Goal: Task Accomplishment & Management: Use online tool/utility

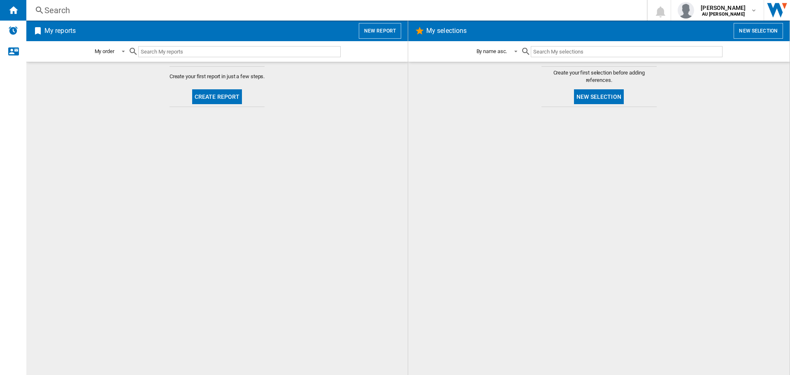
click at [227, 99] on button "Create report" at bounding box center [217, 96] width 50 height 15
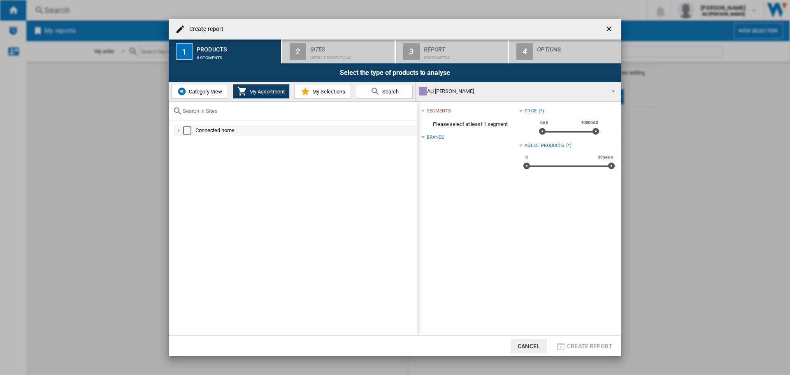
click at [187, 130] on div "Select" at bounding box center [187, 130] width 8 height 8
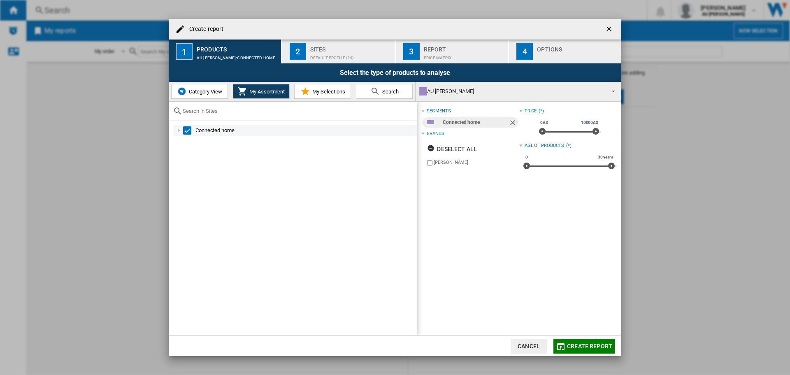
click at [177, 132] on div at bounding box center [179, 130] width 8 height 8
click at [344, 55] on div "Default profile (24)" at bounding box center [350, 55] width 81 height 9
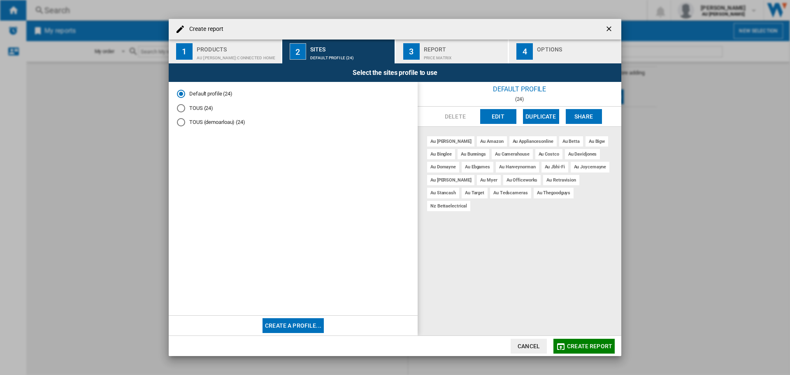
click at [434, 142] on div "au [PERSON_NAME]" at bounding box center [450, 141] width 47 height 10
click at [509, 114] on button "Edit" at bounding box center [498, 116] width 36 height 15
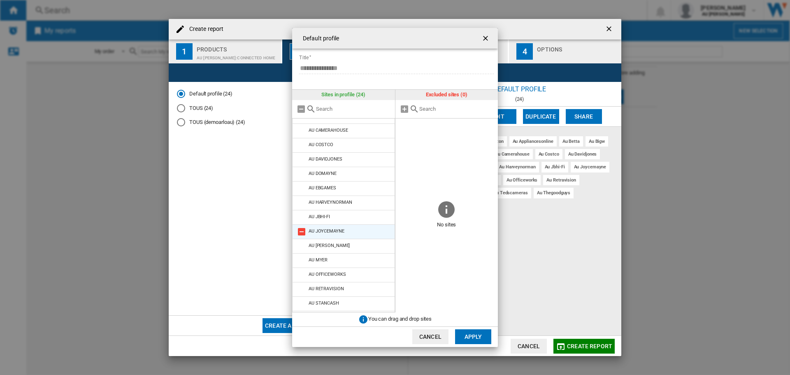
scroll to position [153, 0]
click at [341, 306] on div "NZ BETTAELECTRICAL" at bounding box center [332, 303] width 46 height 5
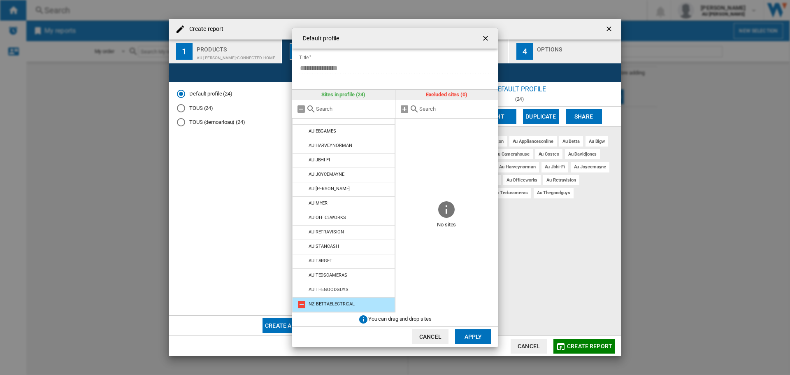
click at [303, 306] on md-icon at bounding box center [302, 305] width 10 height 10
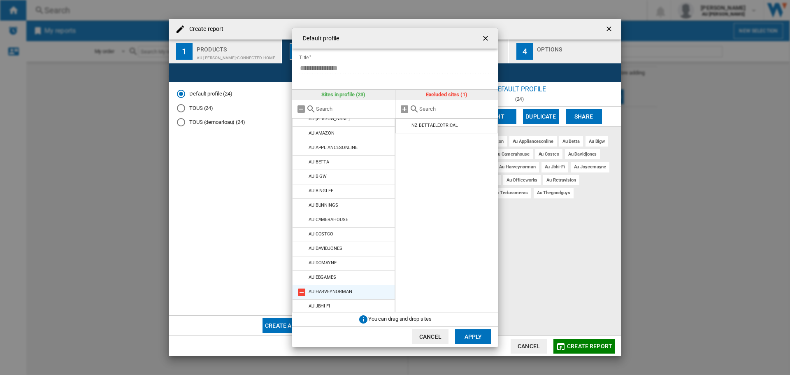
scroll to position [0, 0]
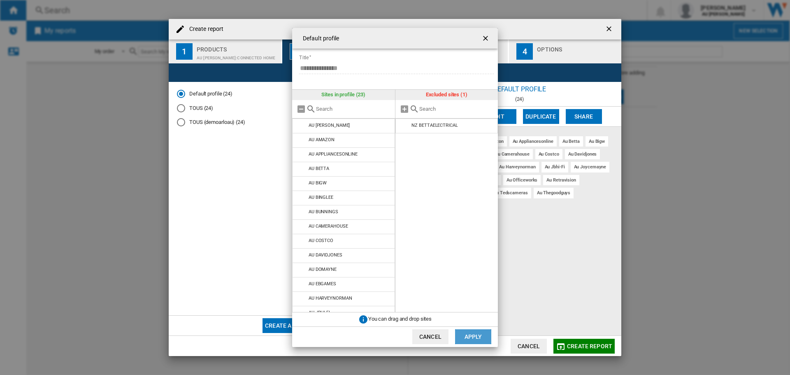
click at [466, 335] on button "Apply" at bounding box center [473, 336] width 36 height 15
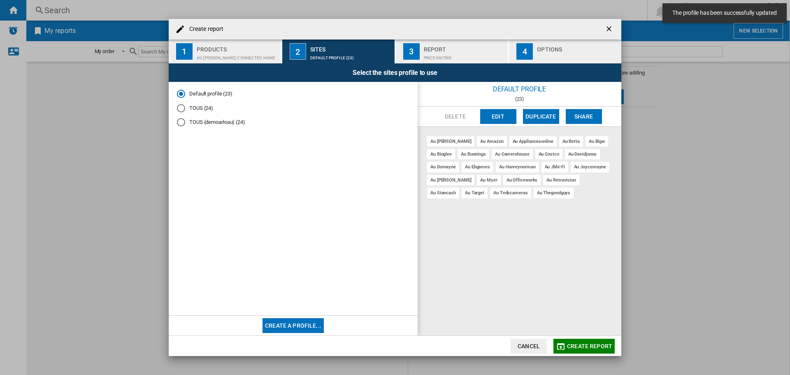
click at [447, 57] on div "Price Matrix" at bounding box center [464, 55] width 81 height 9
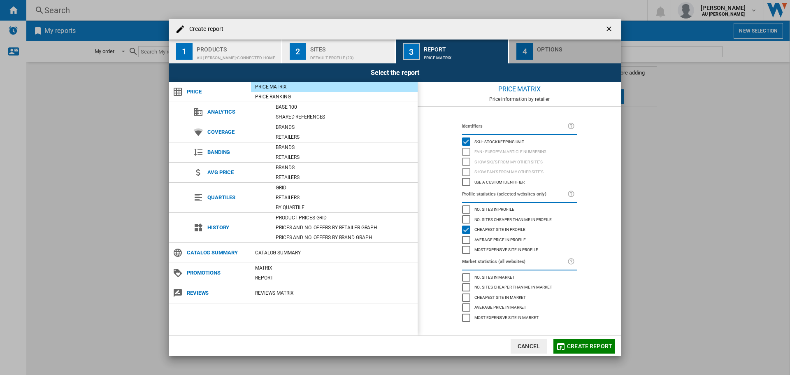
click at [564, 54] on div "button" at bounding box center [577, 55] width 81 height 9
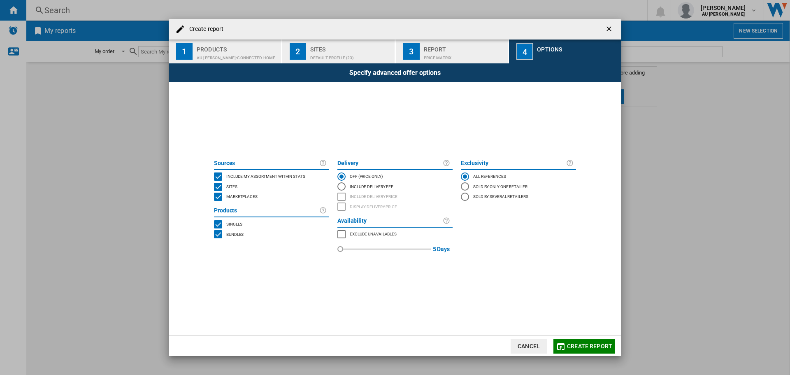
click at [342, 186] on div "Include Delivery Fee" at bounding box center [341, 186] width 8 height 8
click at [342, 195] on div "INCLUDE DELIVERY PRICE" at bounding box center [341, 197] width 8 height 8
click at [583, 345] on span "Create report" at bounding box center [589, 346] width 45 height 7
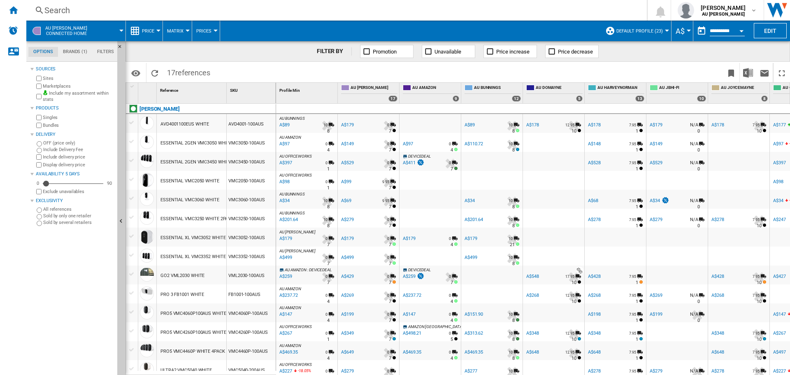
click at [198, 198] on div "ESSENTIAL VMC3060 WHITE" at bounding box center [190, 200] width 59 height 19
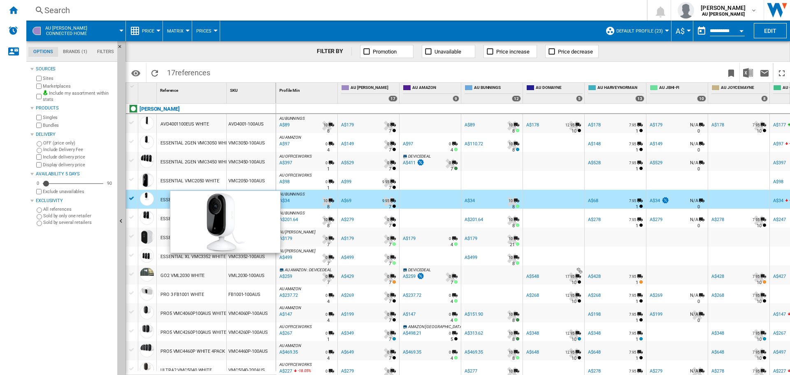
click at [147, 201] on div at bounding box center [147, 199] width 14 height 14
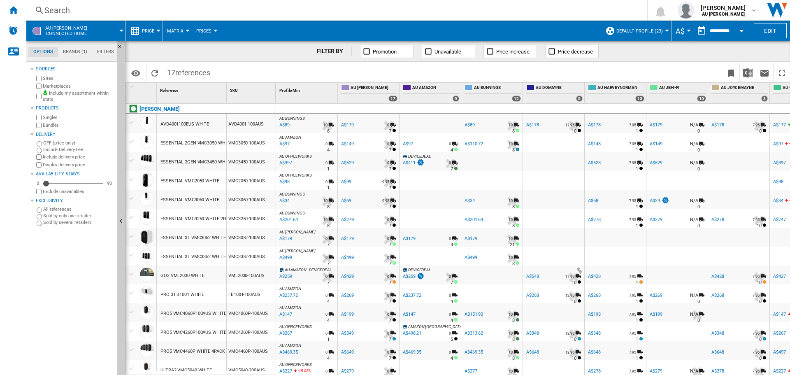
click at [169, 200] on div "ESSENTIAL VMC3060 WHITE" at bounding box center [190, 200] width 59 height 19
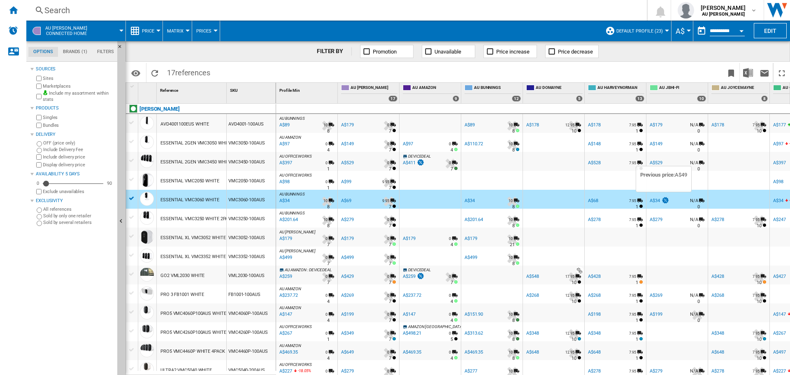
click at [668, 201] on img at bounding box center [665, 200] width 8 height 7
click at [146, 255] on div at bounding box center [147, 256] width 14 height 14
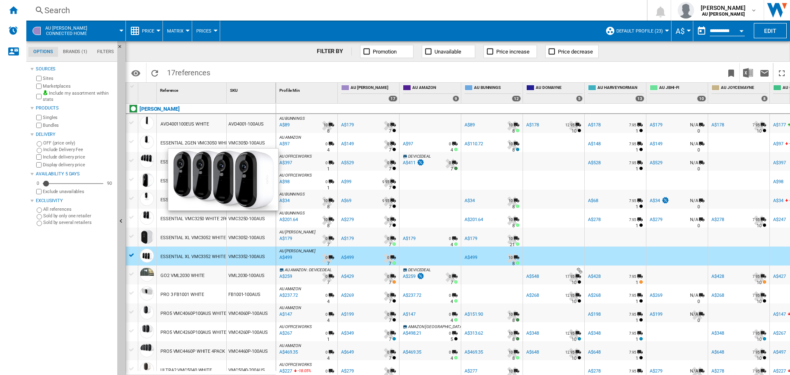
click at [146, 159] on div at bounding box center [147, 161] width 14 height 14
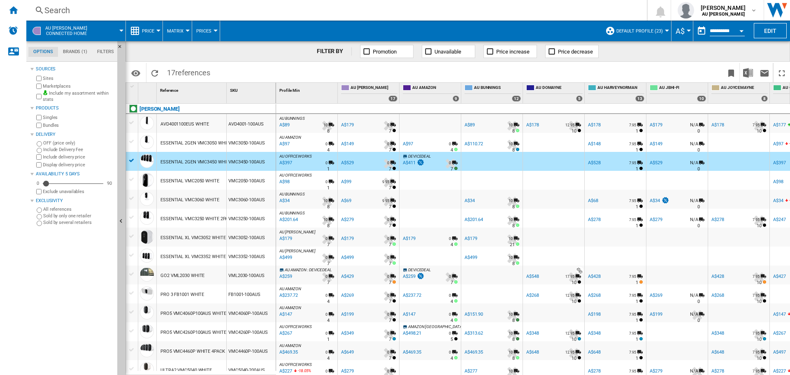
scroll to position [63, 0]
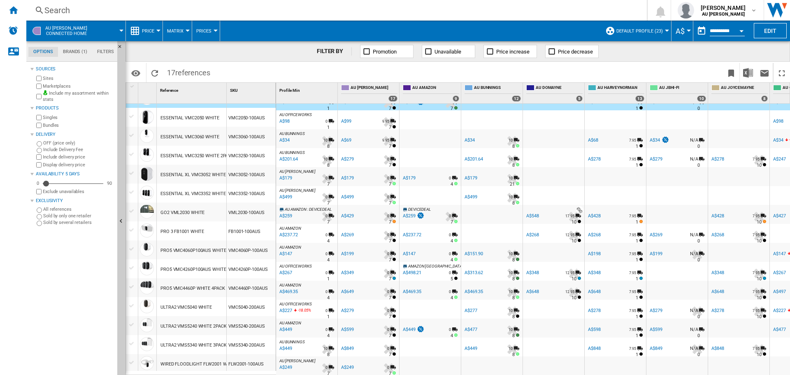
click at [417, 209] on span "DEVICEDEAL" at bounding box center [419, 209] width 23 height 5
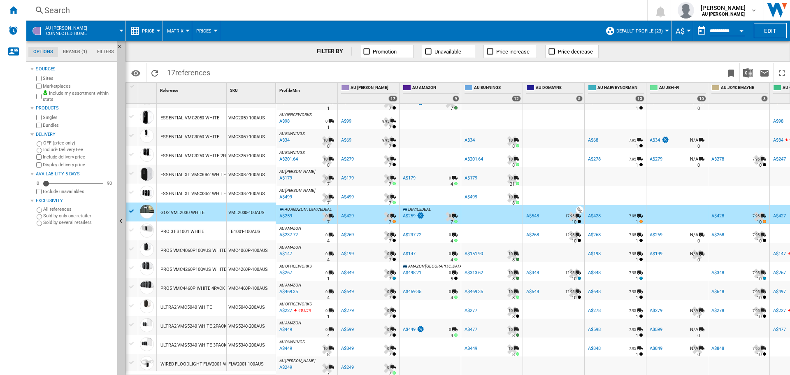
click at [416, 212] on div "A$259" at bounding box center [413, 216] width 23 height 8
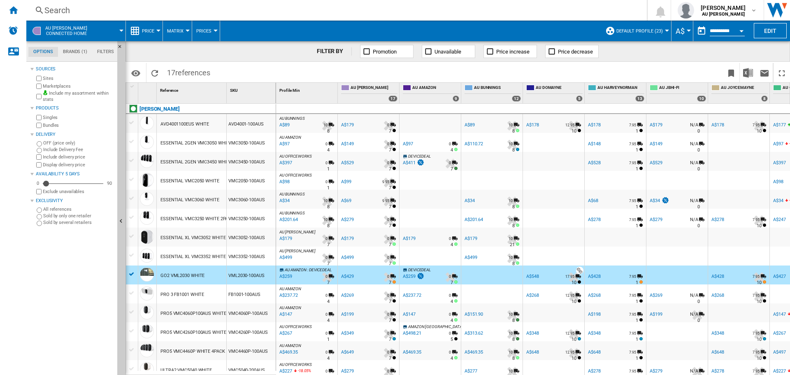
scroll to position [65, 0]
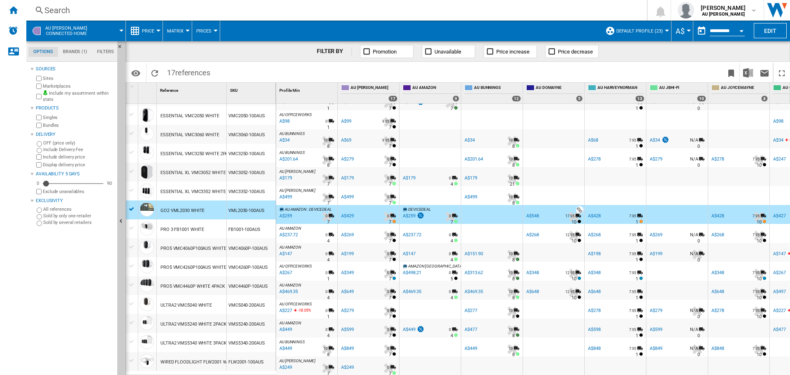
click at [413, 327] on div "A$449" at bounding box center [409, 329] width 13 height 5
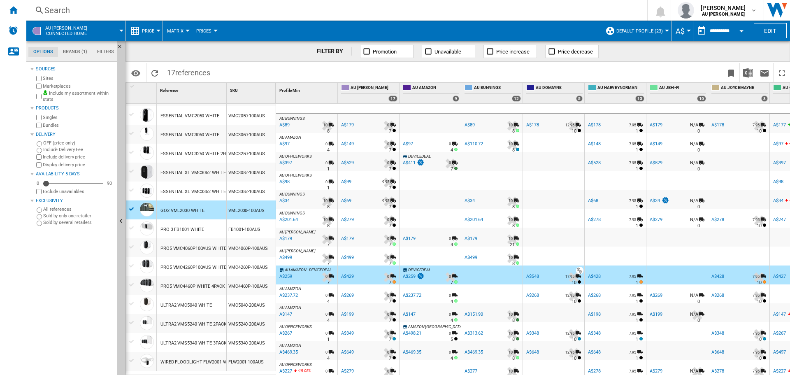
scroll to position [0, 0]
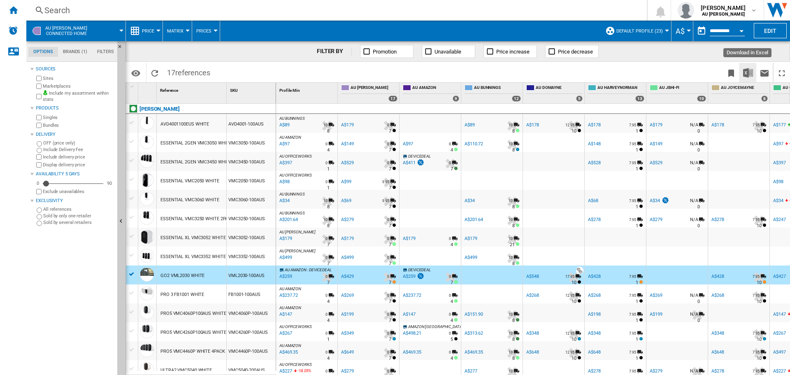
click at [750, 72] on img "Download in Excel" at bounding box center [748, 73] width 10 height 10
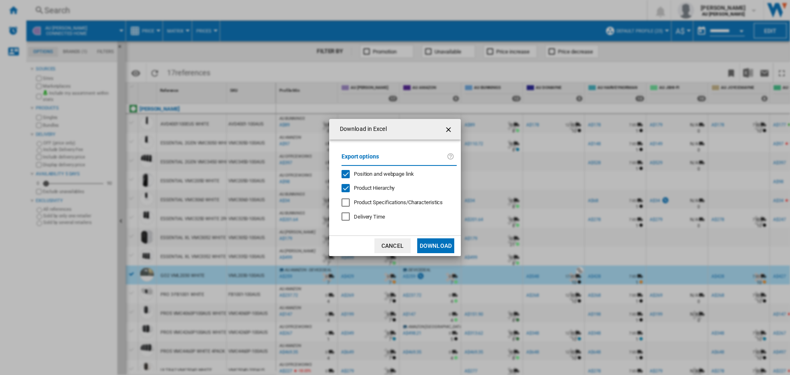
click at [431, 248] on button "Download" at bounding box center [435, 245] width 37 height 15
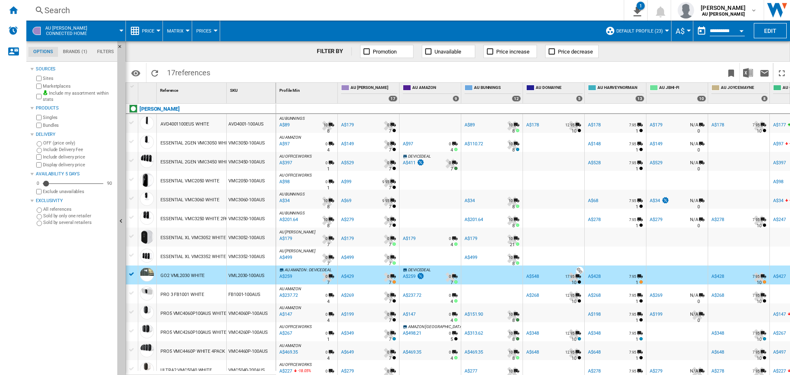
scroll to position [63, 0]
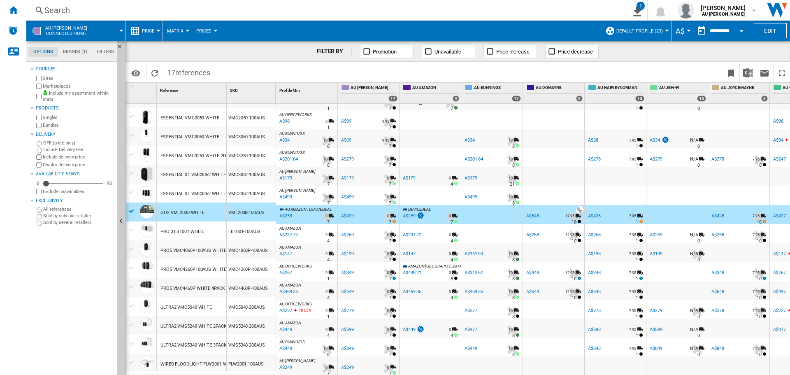
click at [128, 210] on div at bounding box center [132, 210] width 9 height 7
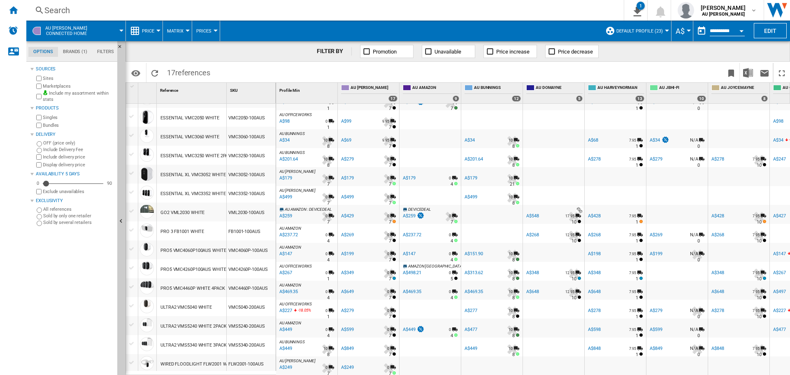
scroll to position [0, 0]
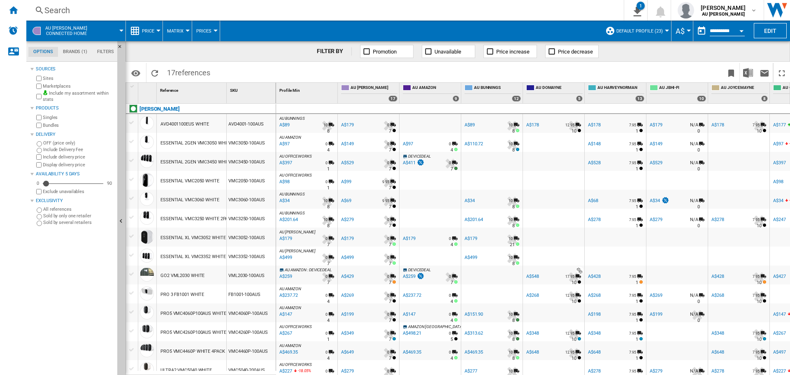
click at [233, 141] on div "VMC3050-100AUS" at bounding box center [251, 142] width 49 height 19
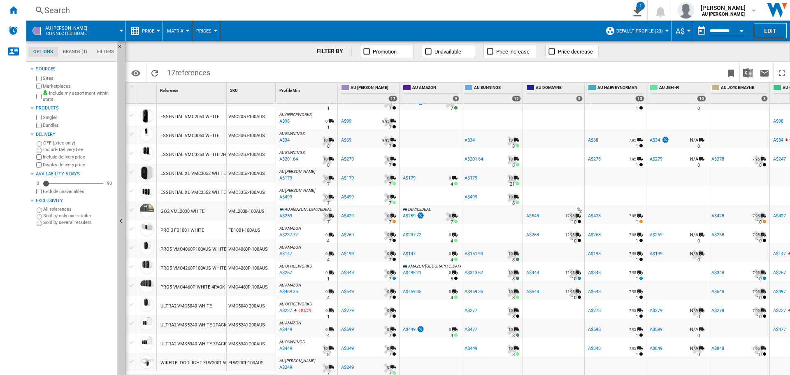
scroll to position [65, 0]
